Goal: Information Seeking & Learning: Learn about a topic

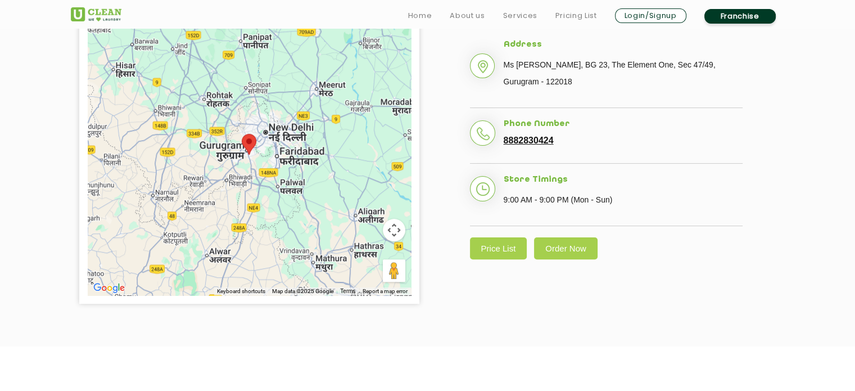
scroll to position [381, 0]
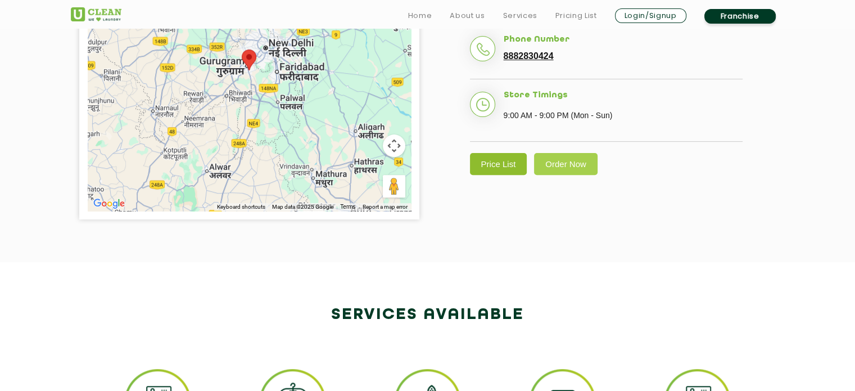
click at [507, 169] on link "Price List" at bounding box center [498, 164] width 57 height 22
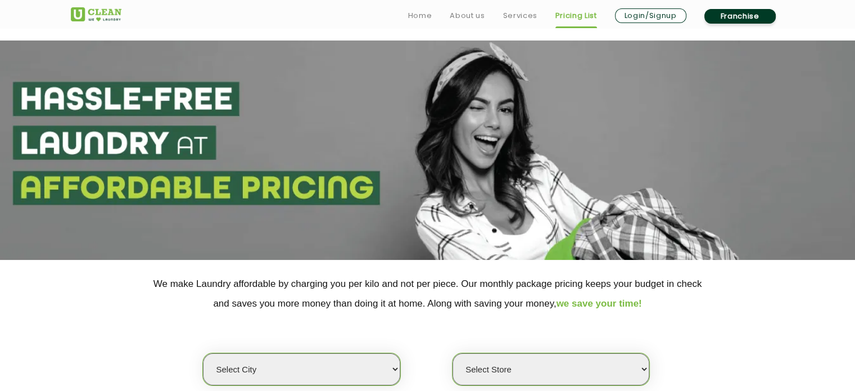
scroll to position [216, 0]
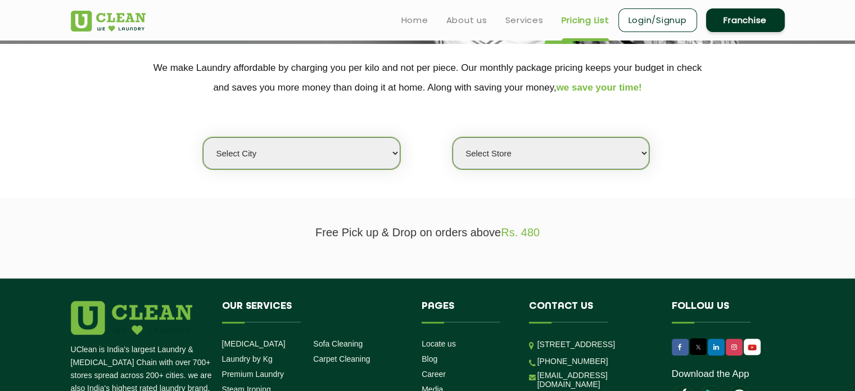
click at [370, 174] on section "We make Laundry affordable by charging you per kilo and not per piece. Our mont…" at bounding box center [427, 121] width 855 height 154
click at [365, 152] on select "Select city [GEOGRAPHIC_DATA] [GEOGRAPHIC_DATA] [GEOGRAPHIC_DATA] [GEOGRAPHIC_D…" at bounding box center [301, 153] width 197 height 32
select select "2"
click at [203, 137] on select "Select city [GEOGRAPHIC_DATA] [GEOGRAPHIC_DATA] [GEOGRAPHIC_DATA] [GEOGRAPHIC_D…" at bounding box center [301, 153] width 197 height 32
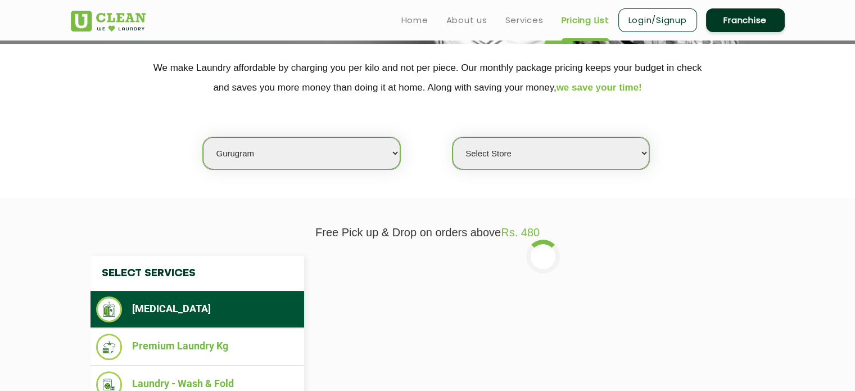
click at [561, 150] on select "Select Store [GEOGRAPHIC_DATA] Sector 66 [GEOGRAPHIC_DATA] Phase [GEOGRAPHIC_DA…" at bounding box center [550, 153] width 197 height 32
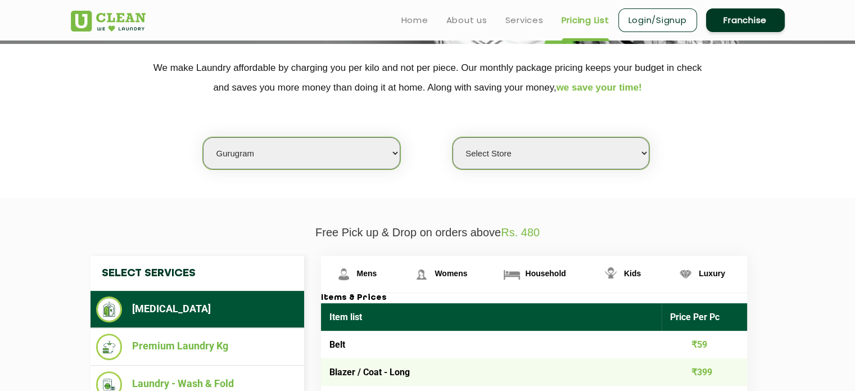
select select "374"
click at [452, 137] on select "Select Store [GEOGRAPHIC_DATA] Sector 66 [GEOGRAPHIC_DATA] Phase [GEOGRAPHIC_DA…" at bounding box center [550, 153] width 197 height 32
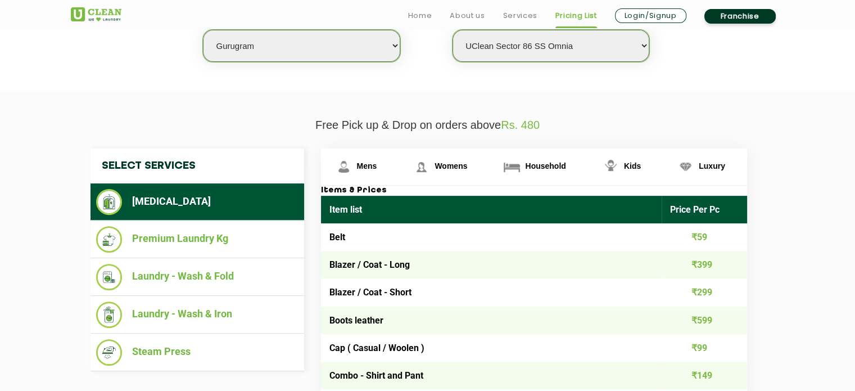
scroll to position [324, 0]
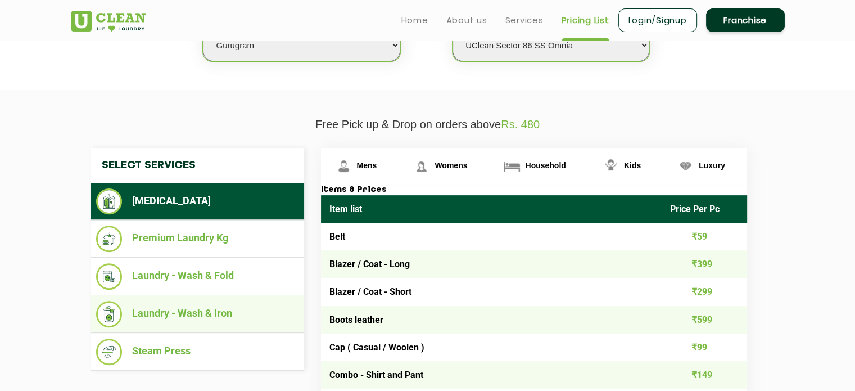
click at [187, 309] on li "Laundry - Wash & Iron" at bounding box center [197, 314] width 202 height 26
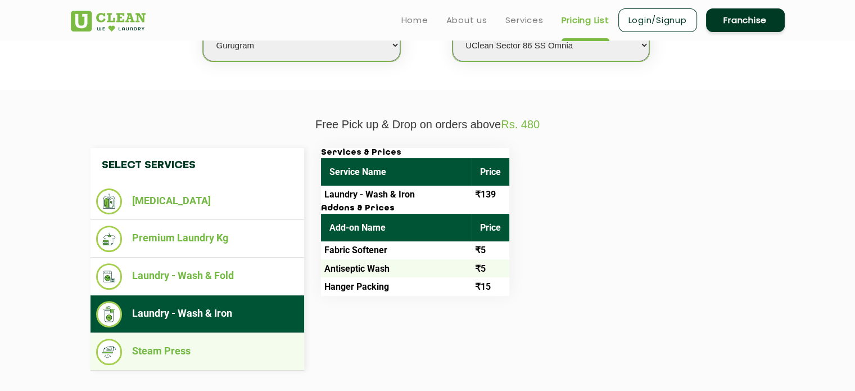
click at [164, 341] on li "Steam Press" at bounding box center [197, 351] width 202 height 26
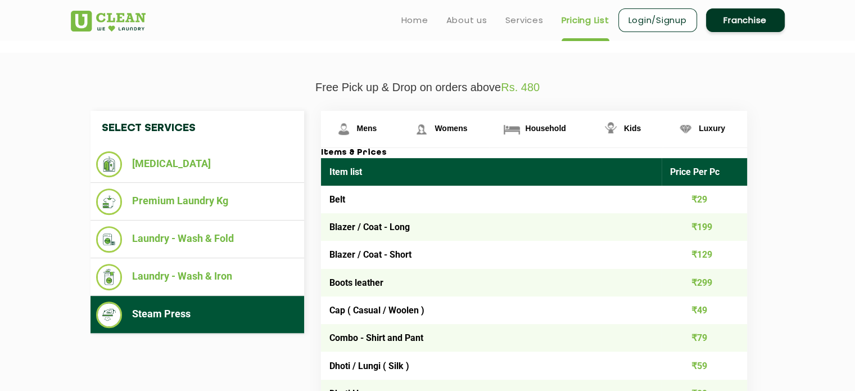
scroll to position [307, 0]
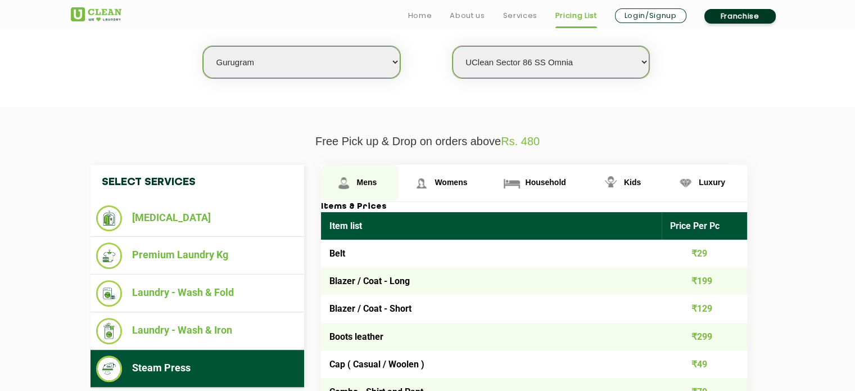
click at [360, 187] on link "Mens" at bounding box center [360, 183] width 78 height 37
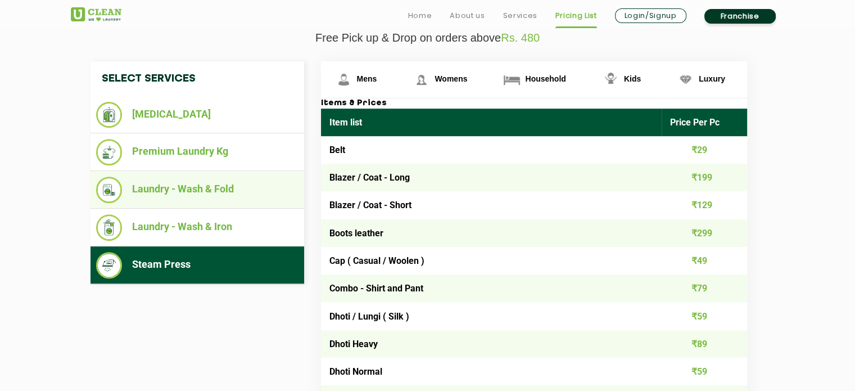
scroll to position [382, 0]
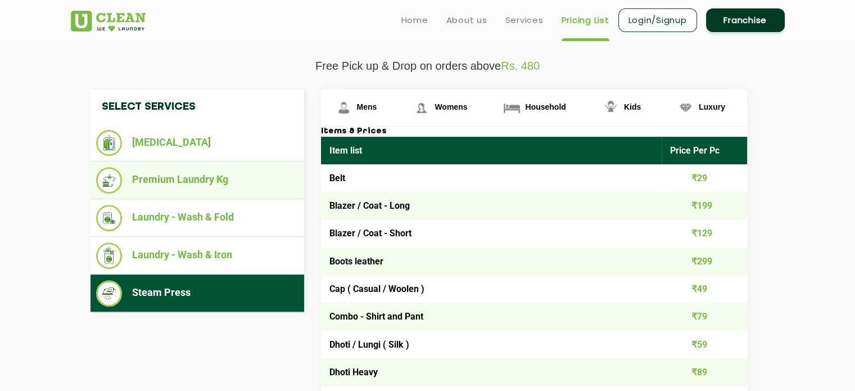
click at [195, 173] on li "Premium Laundry Kg" at bounding box center [197, 180] width 202 height 26
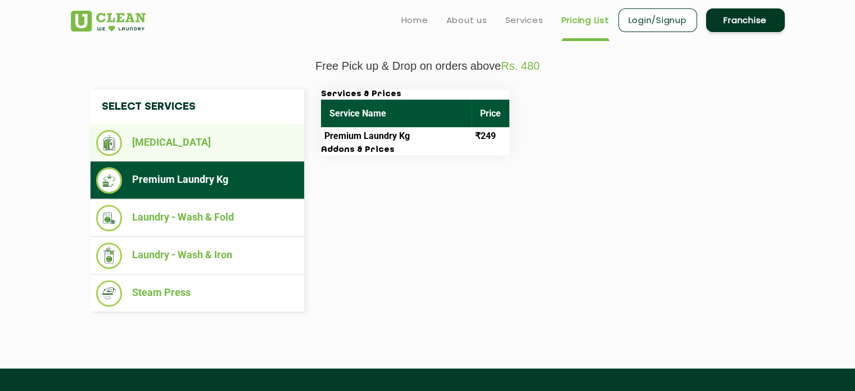
click at [169, 144] on li "[MEDICAL_DATA]" at bounding box center [197, 143] width 202 height 26
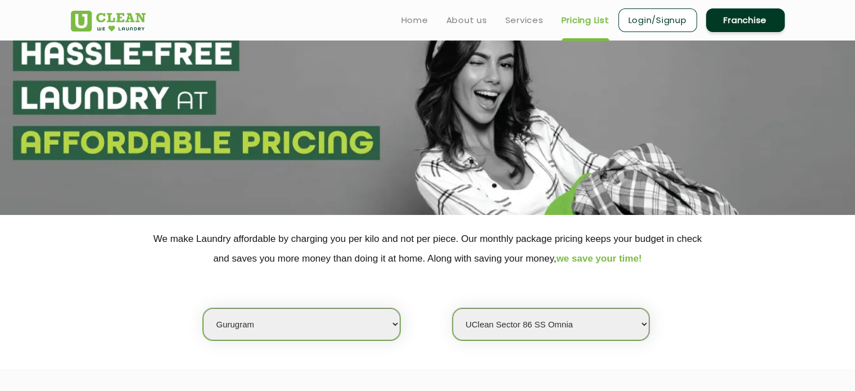
scroll to position [0, 0]
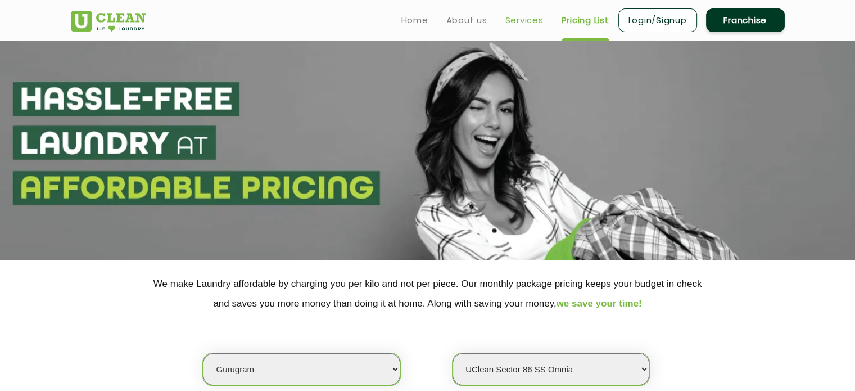
click at [532, 16] on link "Services" at bounding box center [524, 19] width 38 height 13
